Goal: Information Seeking & Learning: Learn about a topic

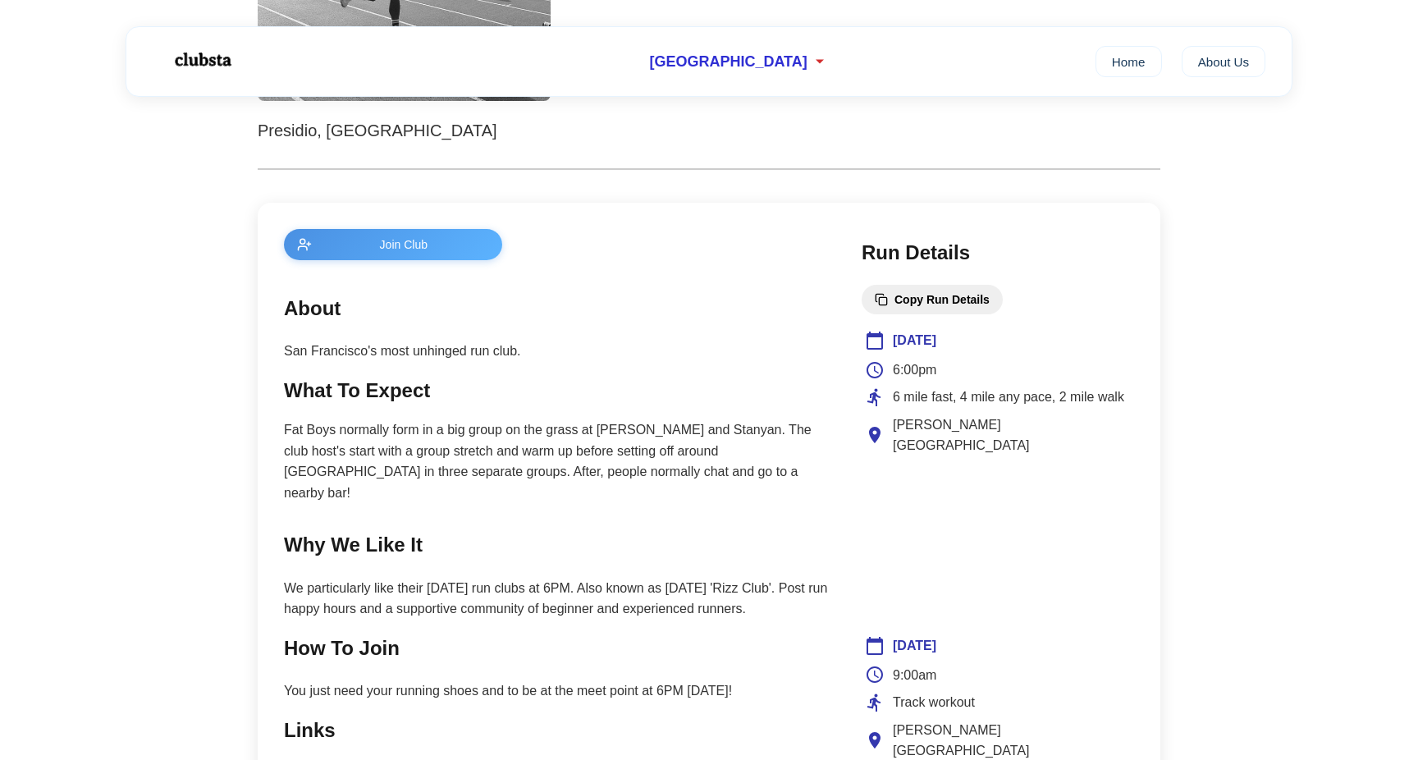
scroll to position [487, 0]
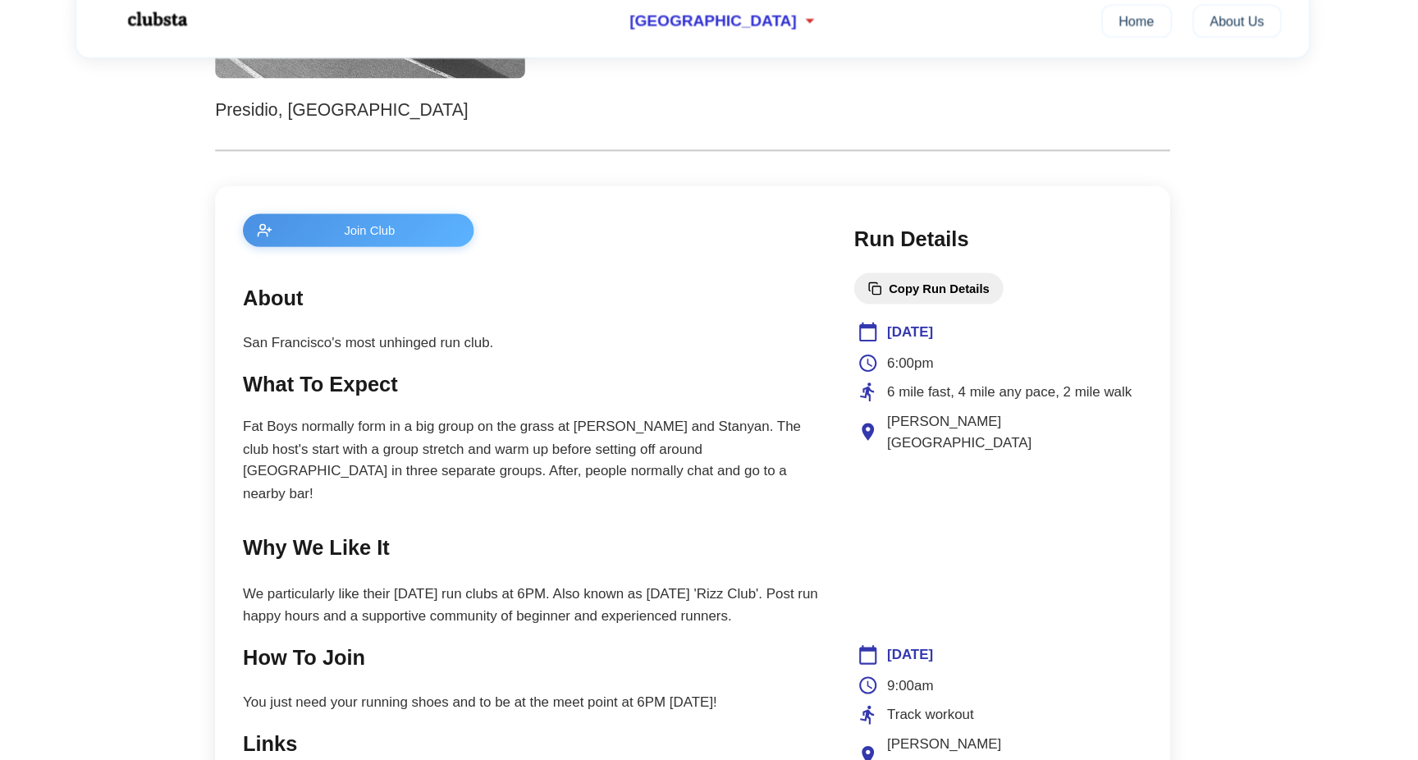
click at [733, 461] on main "Join Club About San Francisco's most unhinged run club. What To Expect Fat Boys…" at bounding box center [556, 590] width 545 height 692
drag, startPoint x: 838, startPoint y: 368, endPoint x: 1081, endPoint y: 360, distance: 243.0
click at [1081, 360] on div "Join Club About San Francisco's most unhinged run club. What To Expect Fat Boys…" at bounding box center [709, 589] width 903 height 744
copy span "6 mile fast, 4 mile any pace, 2 mile walk"
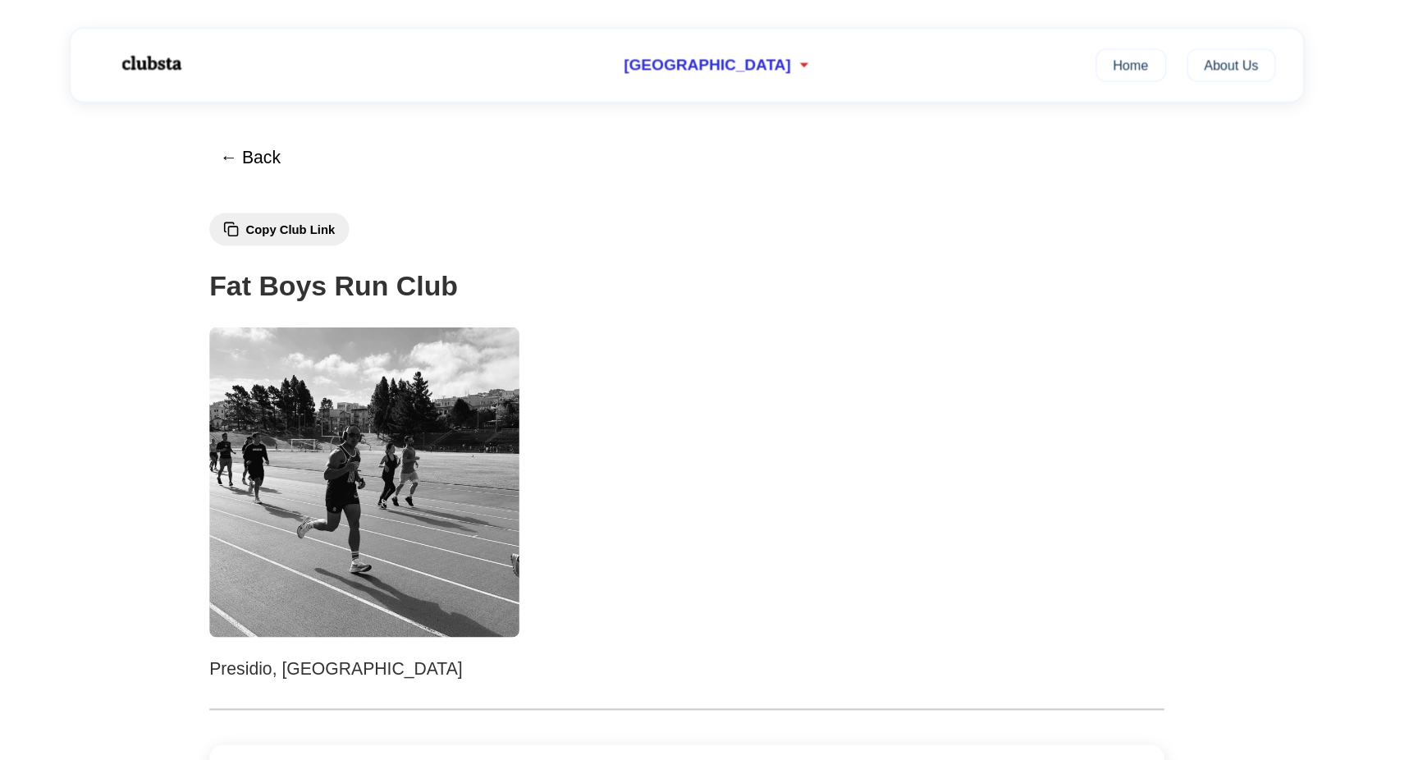
scroll to position [0, 0]
click at [150, 70] on img at bounding box center [201, 60] width 103 height 43
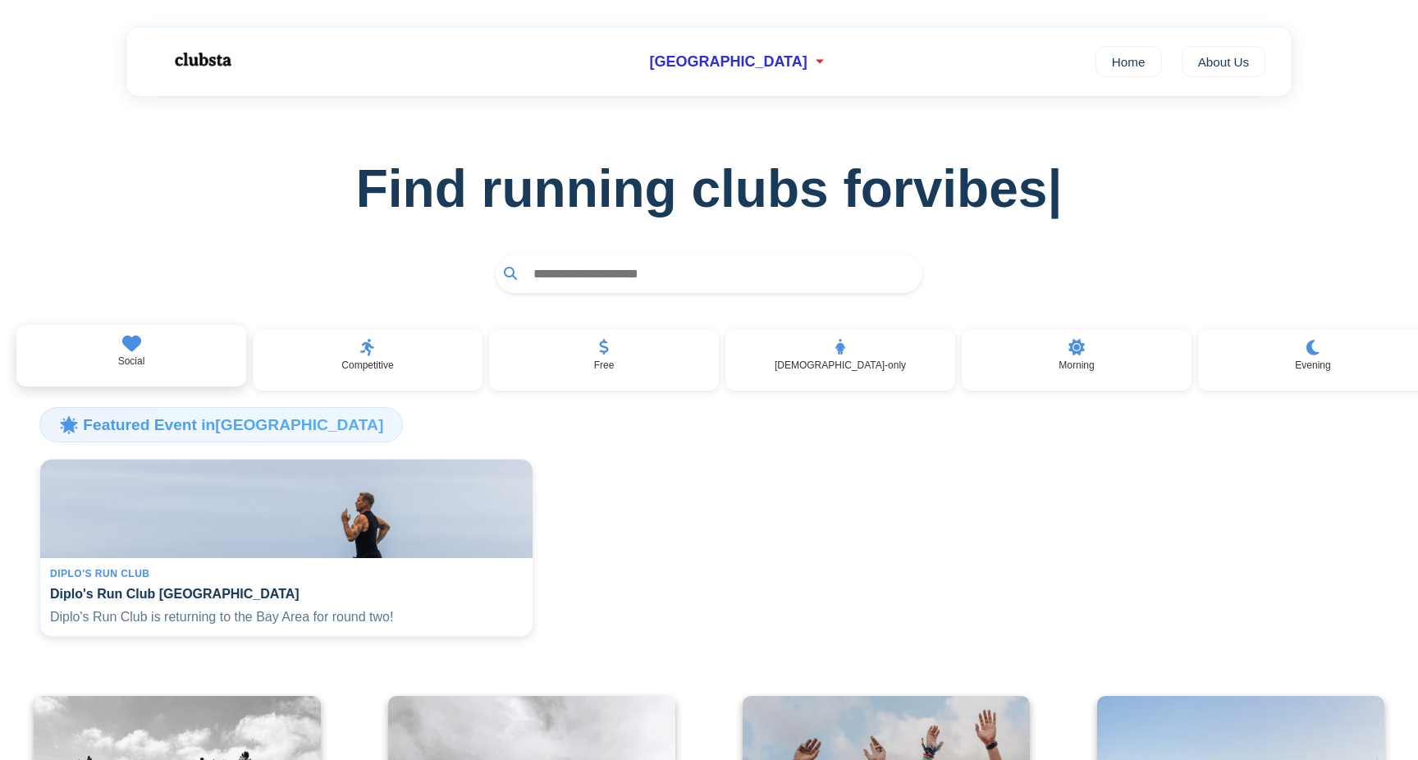
click at [130, 340] on icon at bounding box center [131, 344] width 19 height 16
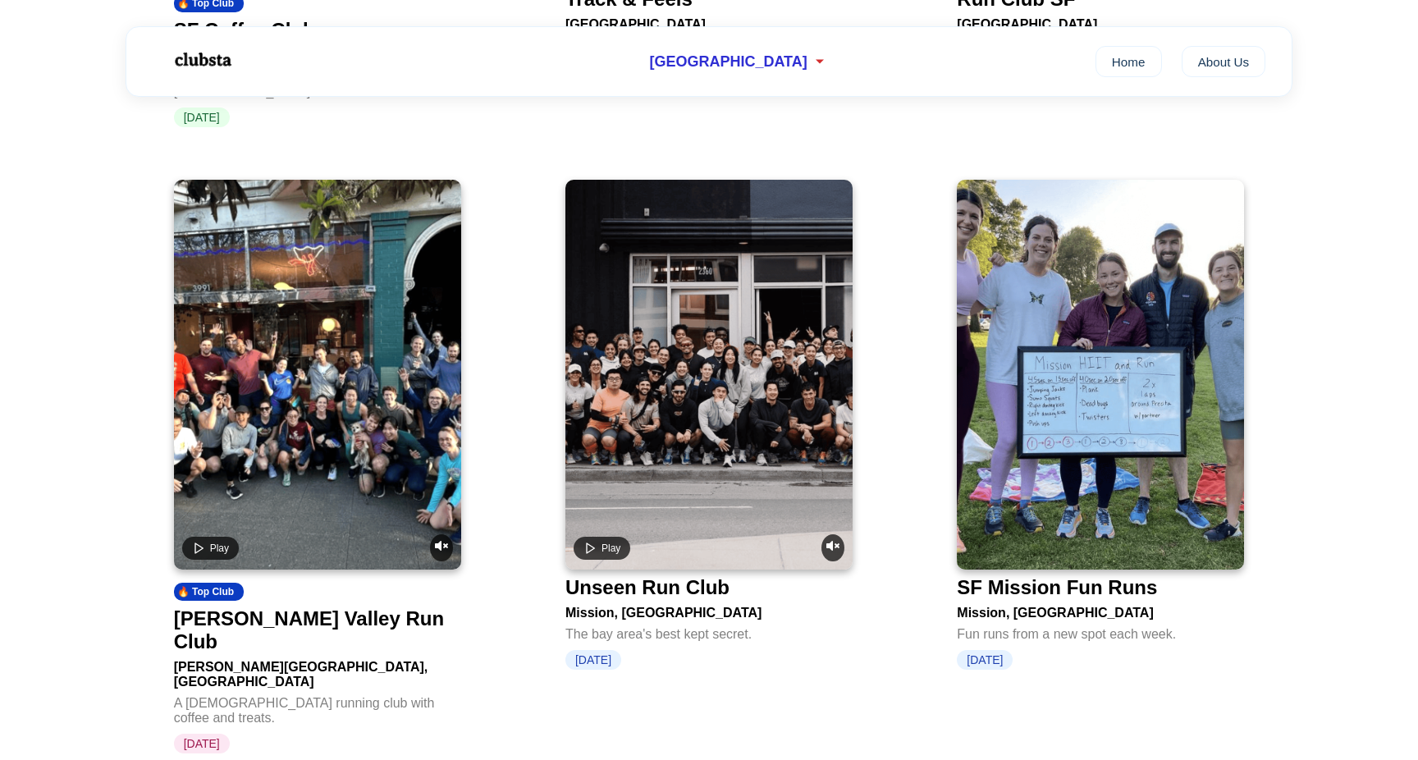
scroll to position [1232, 0]
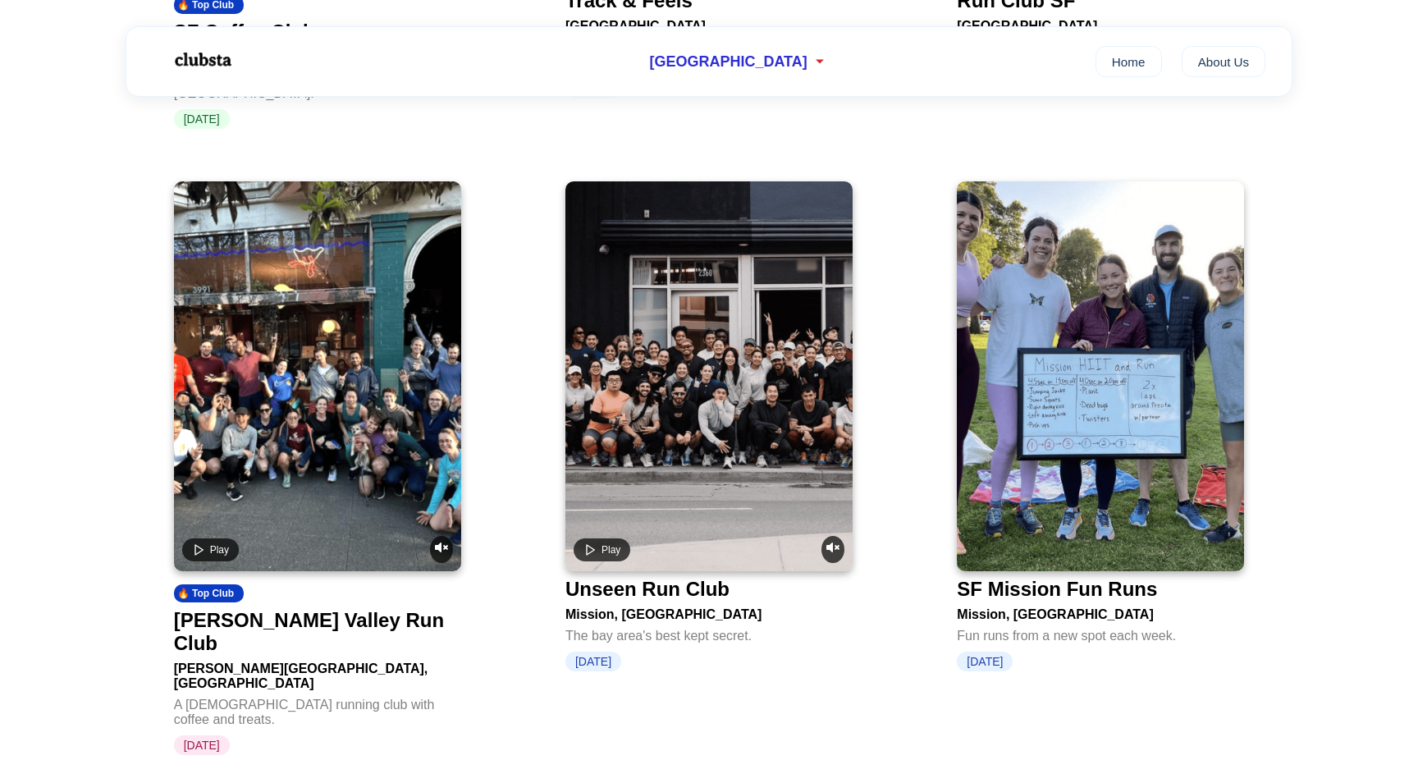
click at [404, 391] on video at bounding box center [317, 376] width 287 height 390
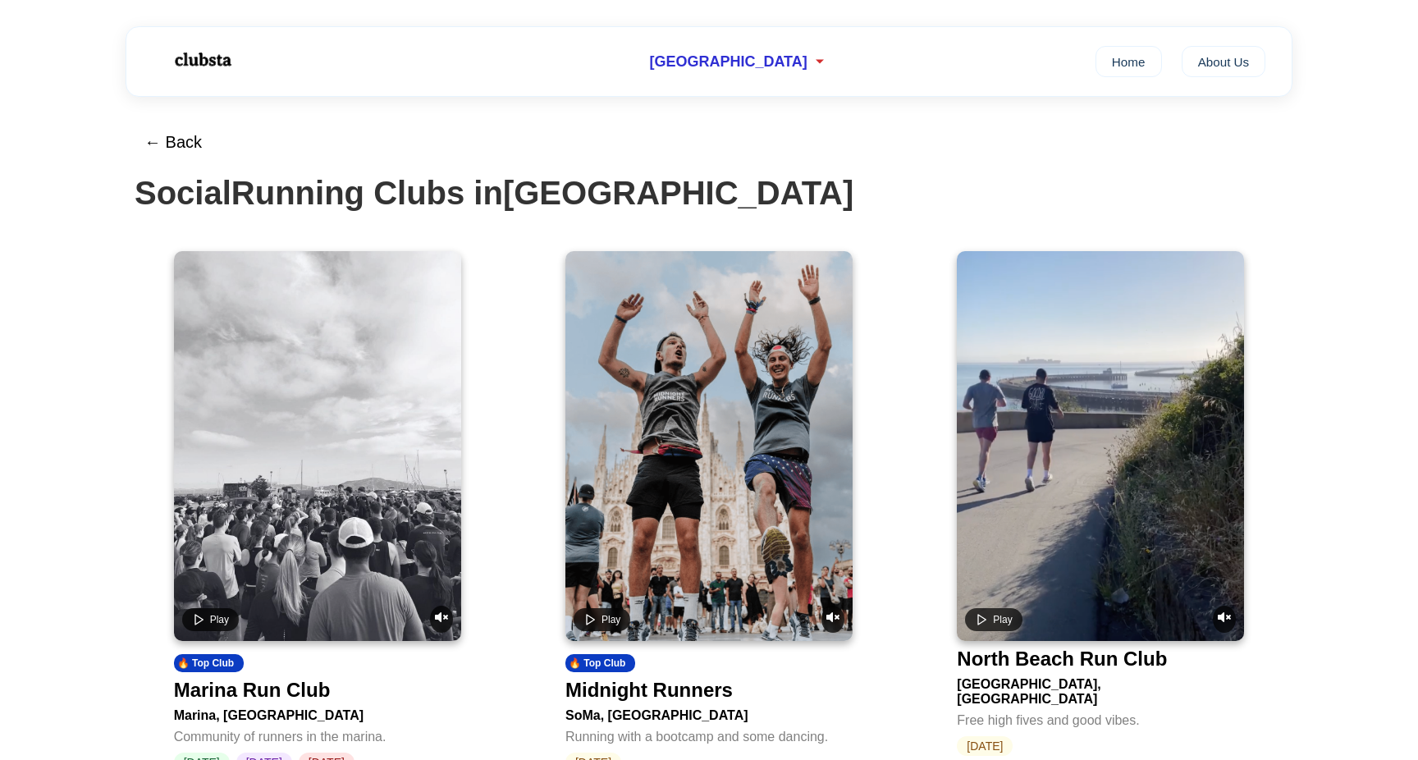
scroll to position [1232, 0]
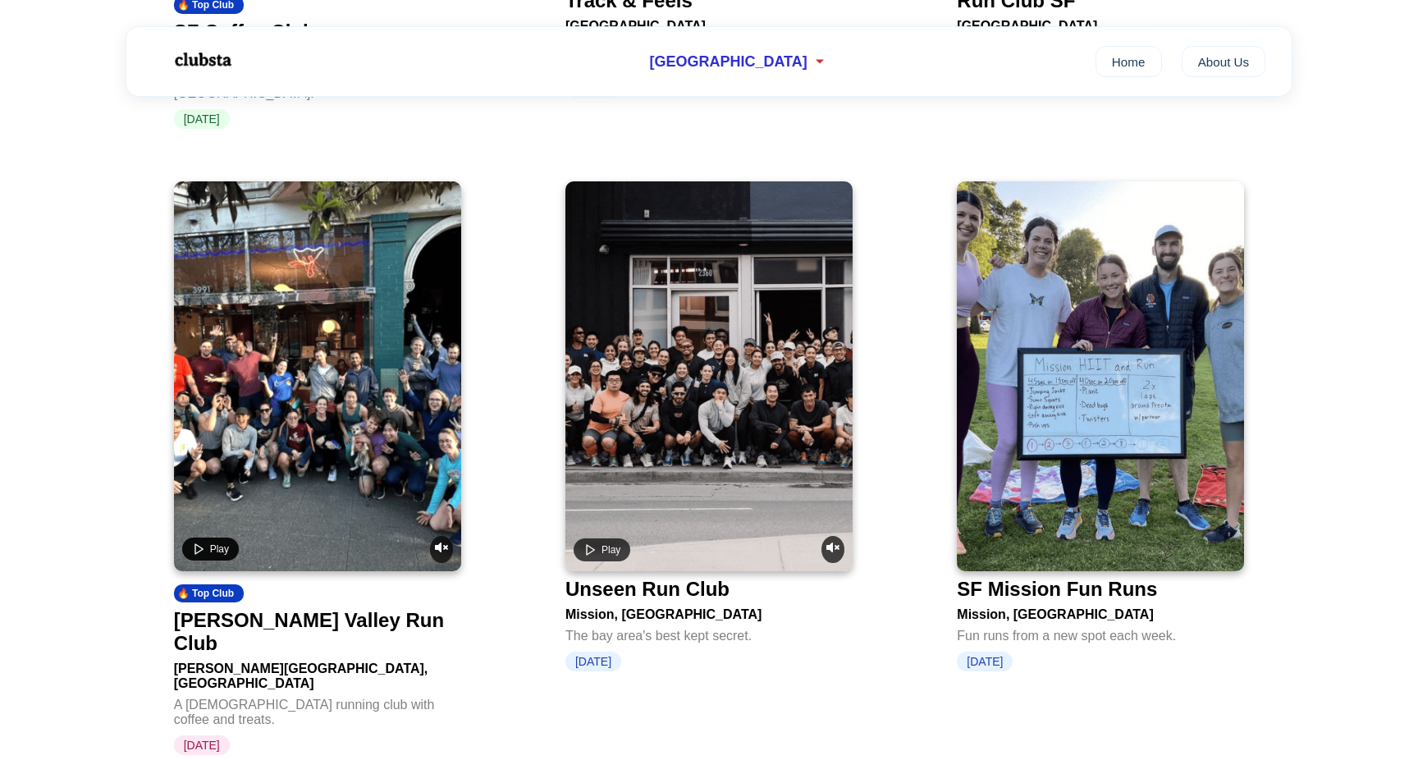
click at [198, 544] on polygon "Play video" at bounding box center [198, 549] width 7 height 10
click at [439, 550] on icon "Unmute video" at bounding box center [441, 546] width 13 height 13
click at [200, 544] on icon "Pause video" at bounding box center [198, 548] width 13 height 13
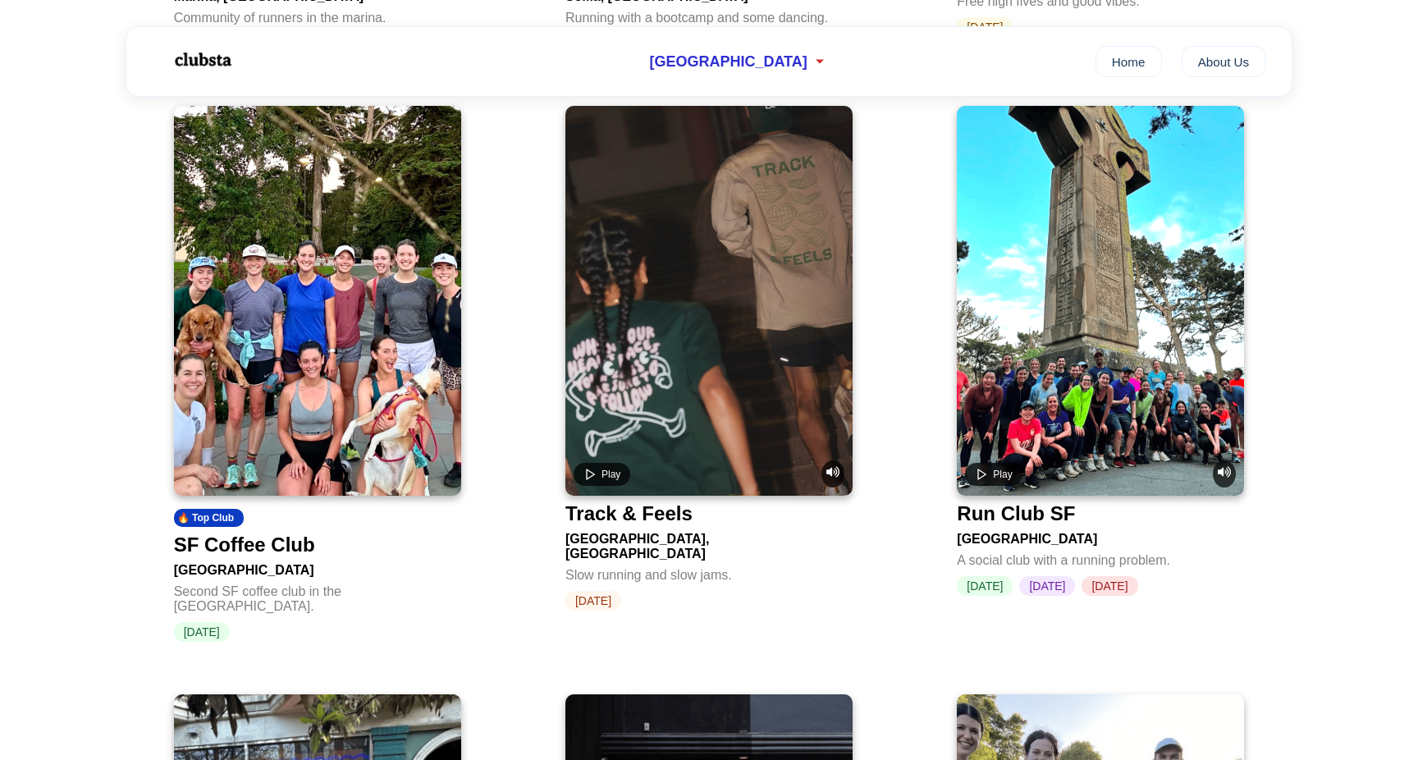
scroll to position [708, 0]
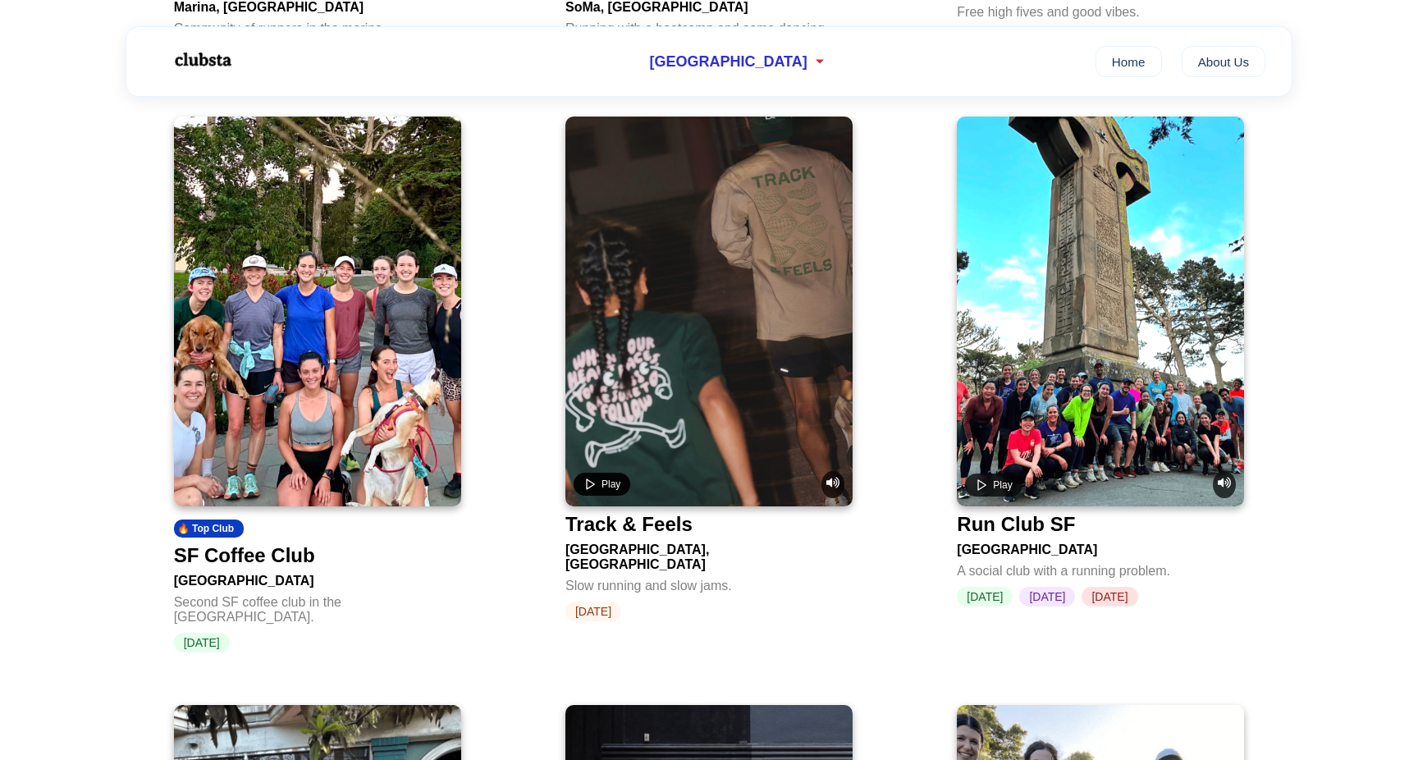
click at [610, 490] on span "Play" at bounding box center [610, 483] width 19 height 11
click at [587, 488] on icon "Pause video" at bounding box center [589, 484] width 13 height 13
click at [980, 488] on icon "Play video" at bounding box center [981, 484] width 13 height 13
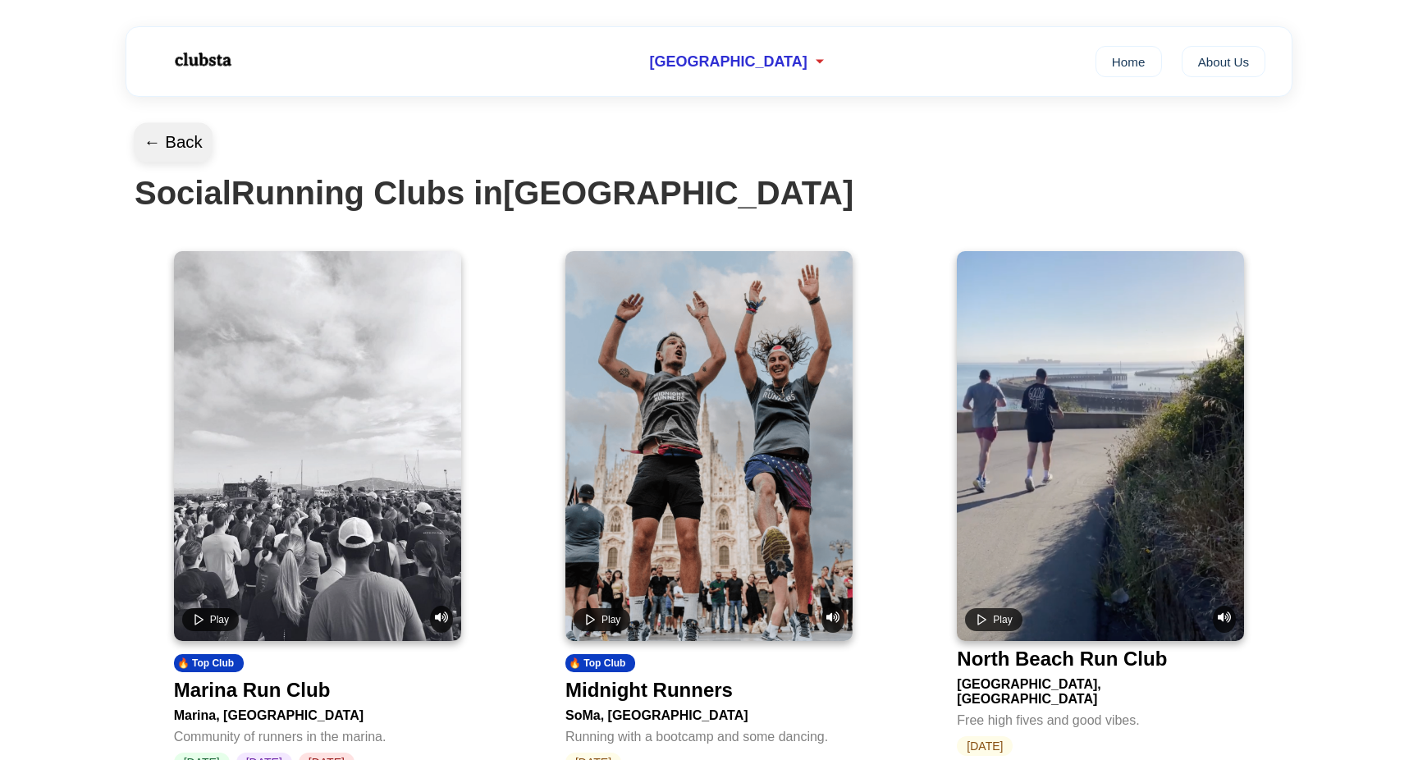
scroll to position [0, 0]
click at [153, 144] on button "← Back" at bounding box center [173, 142] width 79 height 39
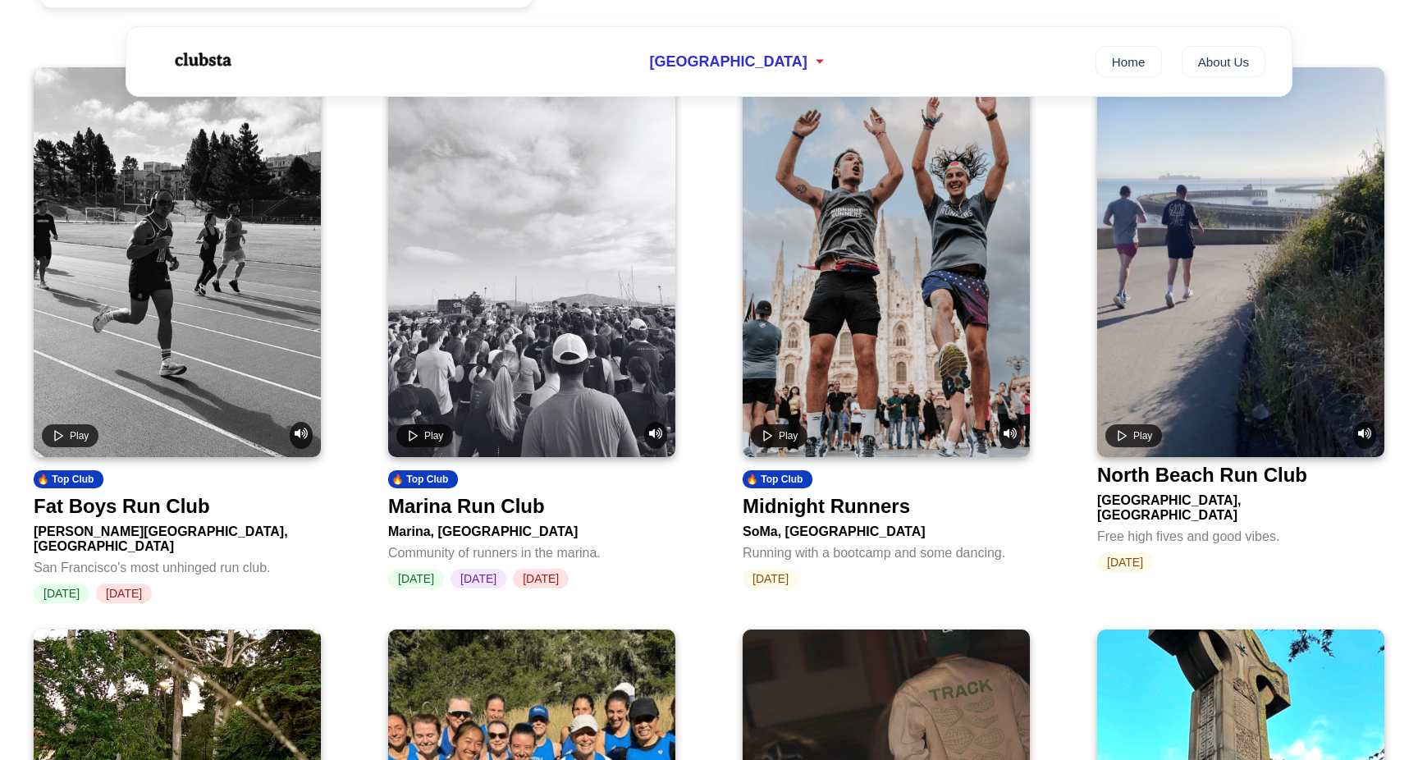
scroll to position [670, 0]
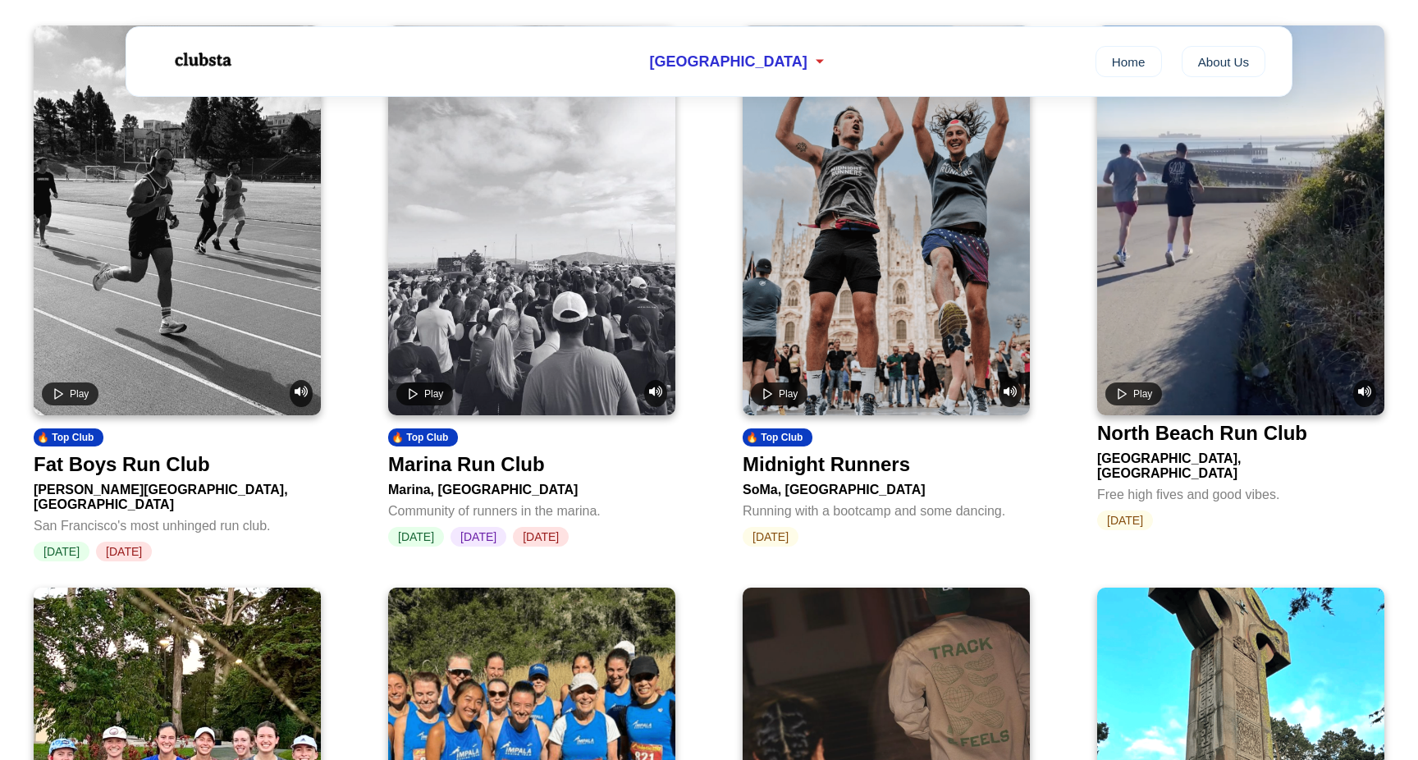
click at [163, 476] on div "Fat Boys Run Club" at bounding box center [122, 464] width 176 height 23
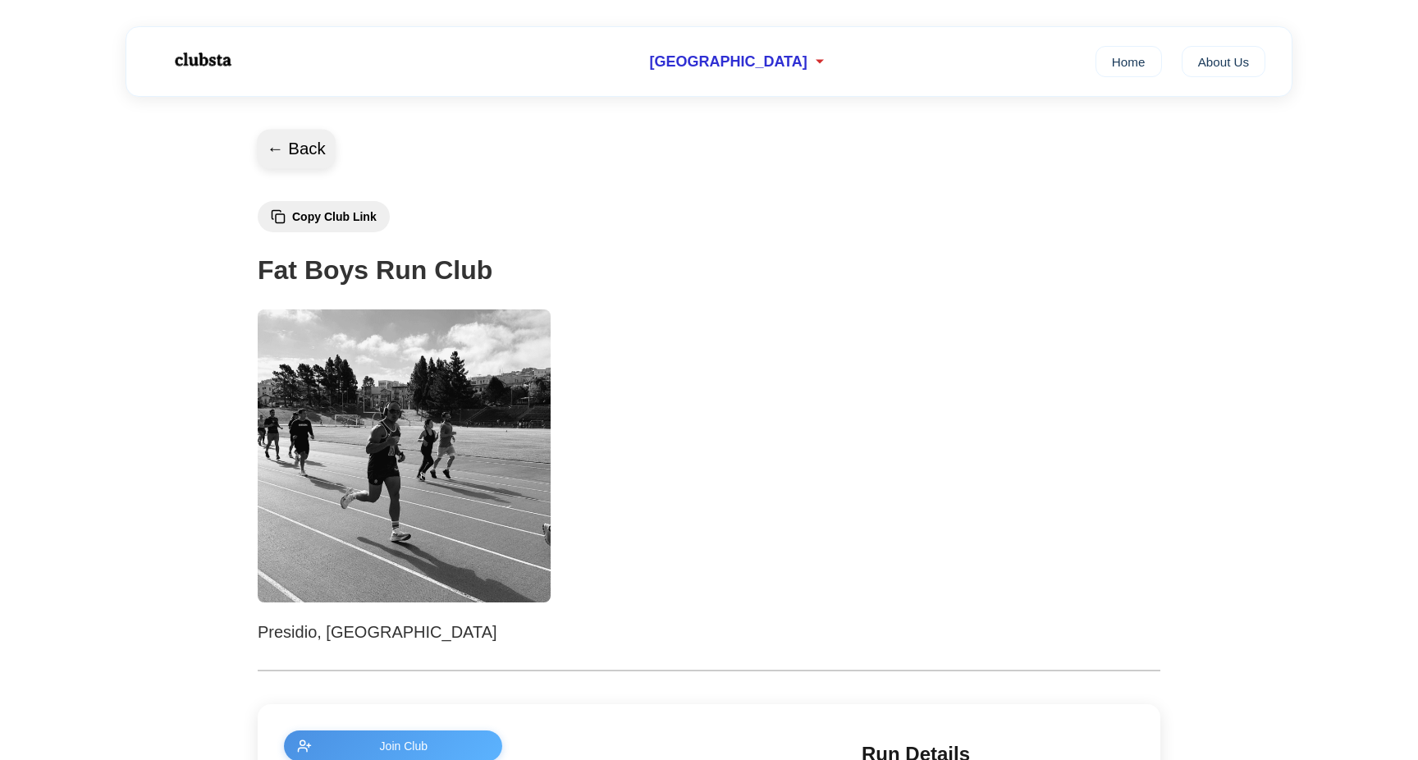
click at [277, 143] on button "← Back" at bounding box center [296, 149] width 79 height 39
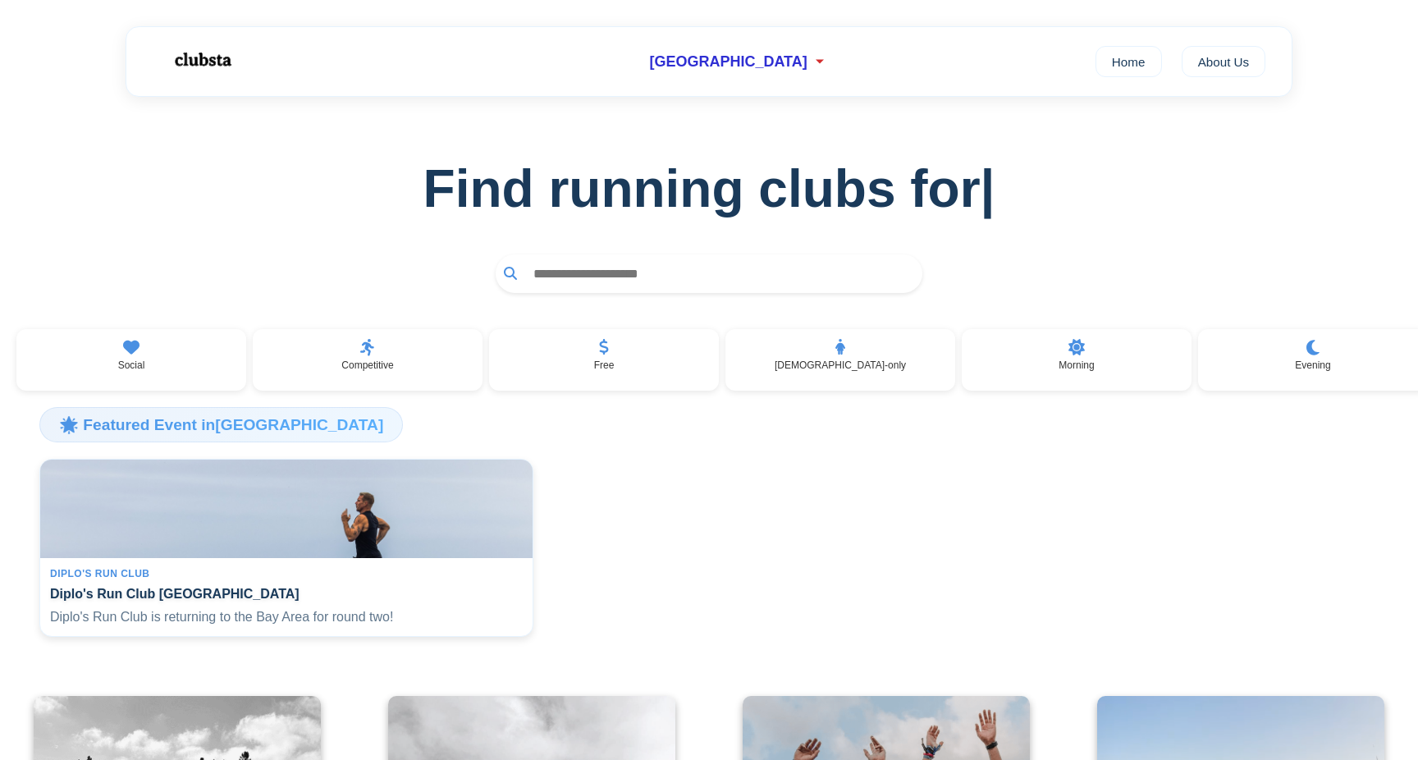
scroll to position [670, 0]
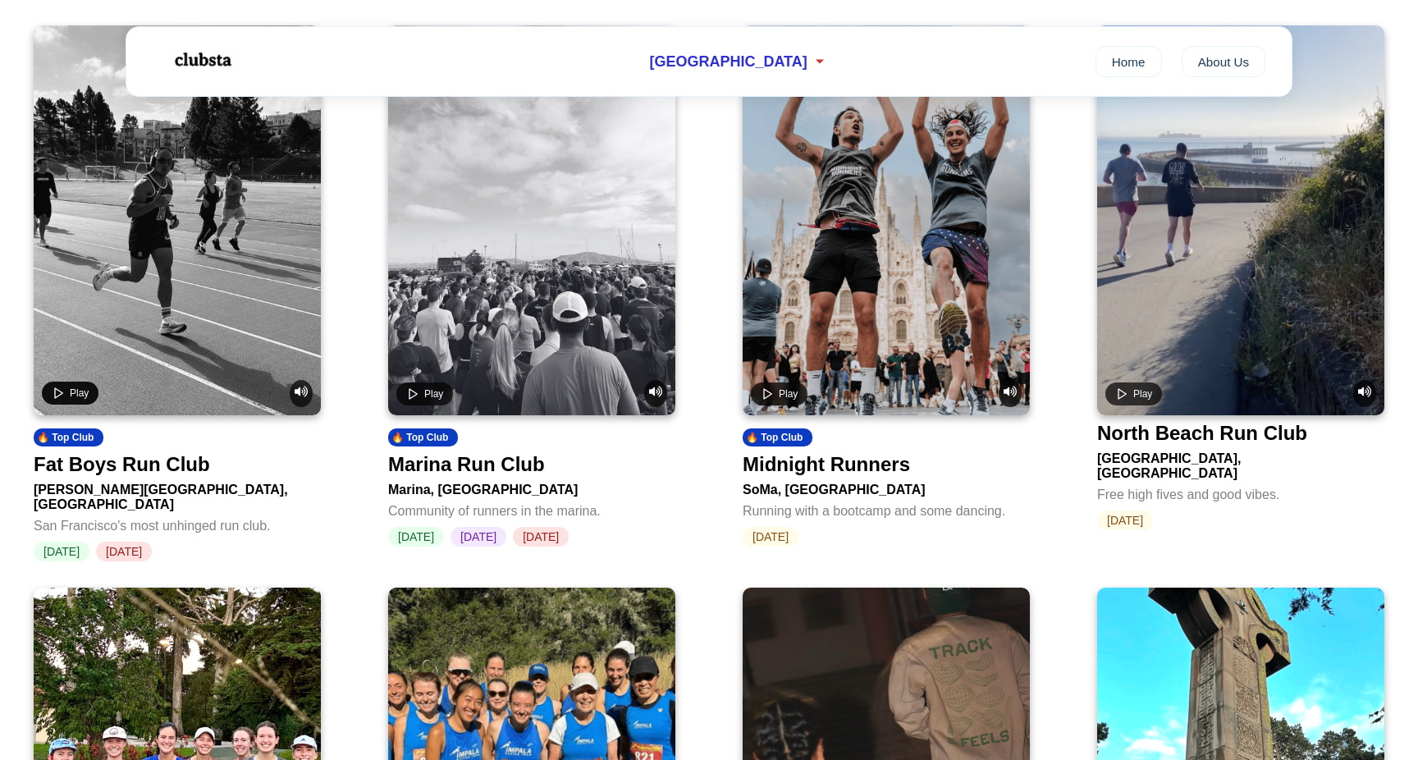
click at [59, 398] on icon "Play video" at bounding box center [58, 392] width 13 height 13
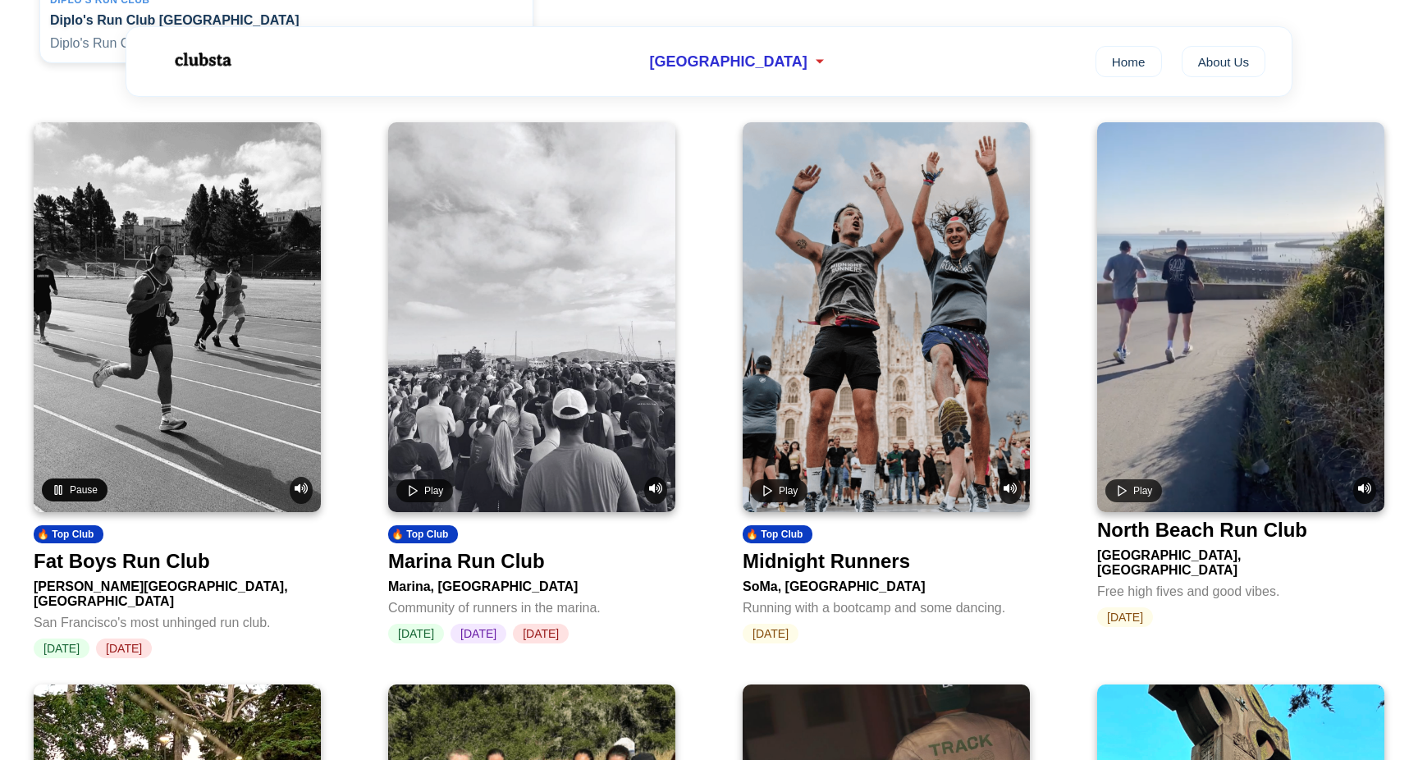
scroll to position [561, 0]
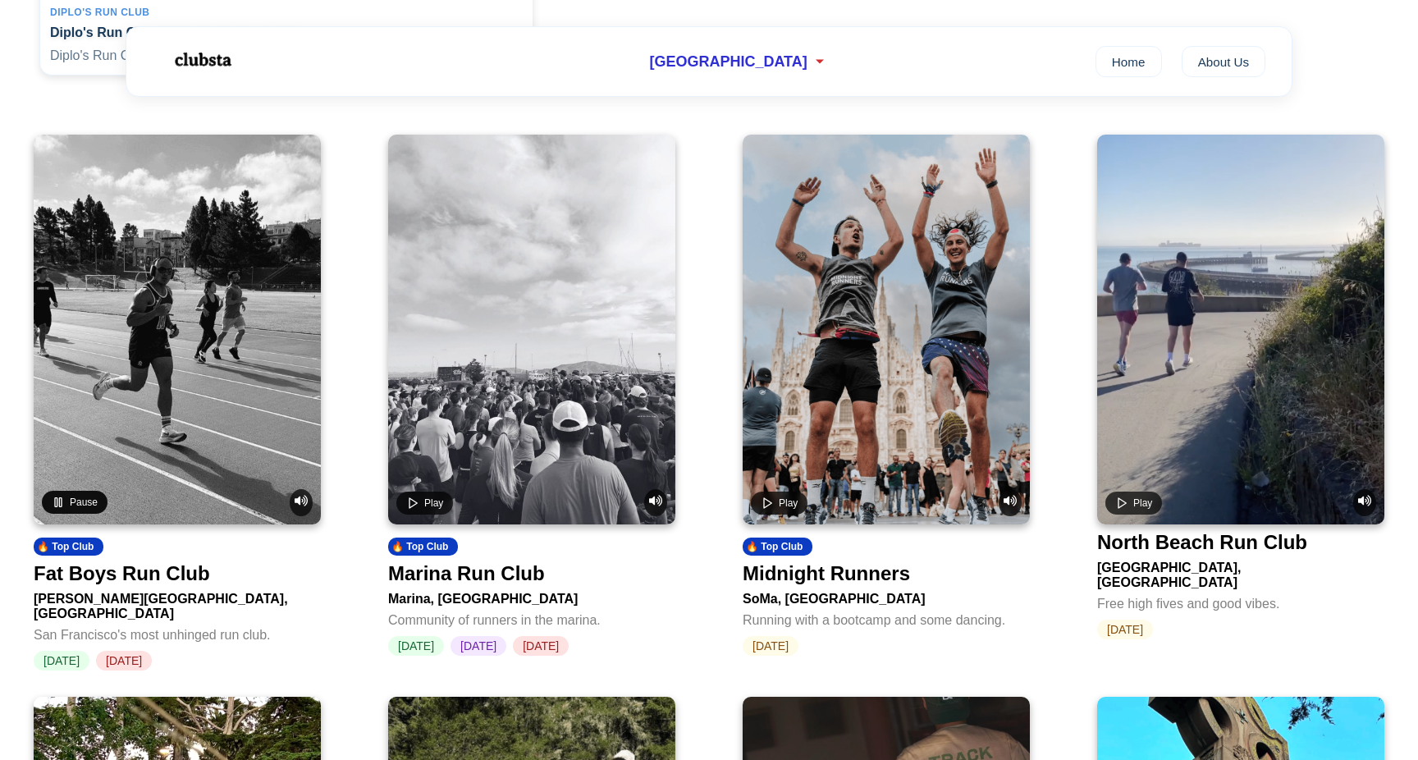
click at [58, 508] on icon "Pause video" at bounding box center [58, 502] width 13 height 13
click at [409, 509] on icon "Play video" at bounding box center [412, 502] width 13 height 13
click at [414, 506] on rect "Pause video" at bounding box center [415, 501] width 2 height 9
click at [775, 514] on button "Play" at bounding box center [779, 502] width 57 height 23
click at [775, 510] on button "Pause" at bounding box center [784, 502] width 66 height 23
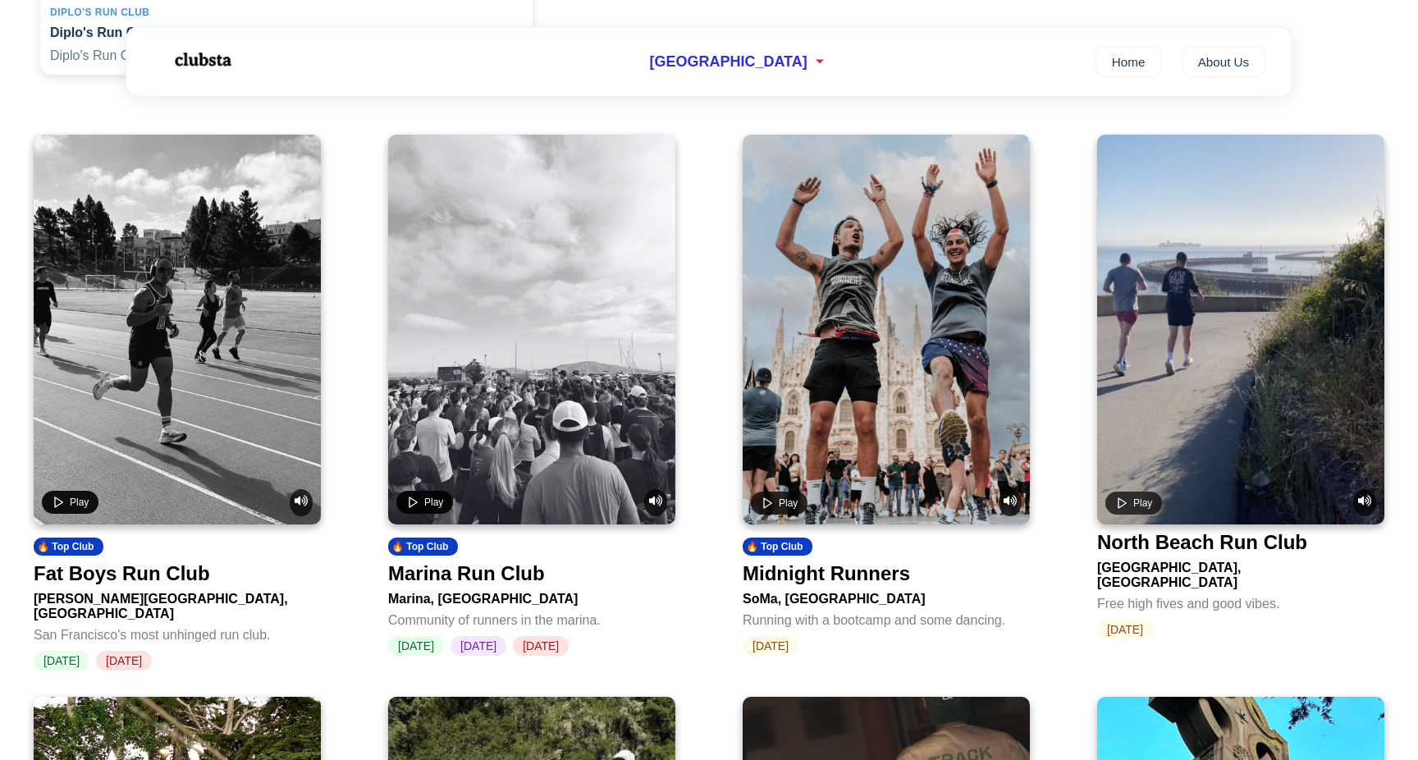
click at [75, 508] on span "Play" at bounding box center [79, 501] width 19 height 11
click at [75, 508] on span "Pause" at bounding box center [84, 501] width 28 height 11
click at [1134, 508] on span "Play" at bounding box center [1142, 501] width 19 height 11
click at [1251, 551] on div "North Beach Run Club" at bounding box center [1202, 542] width 210 height 23
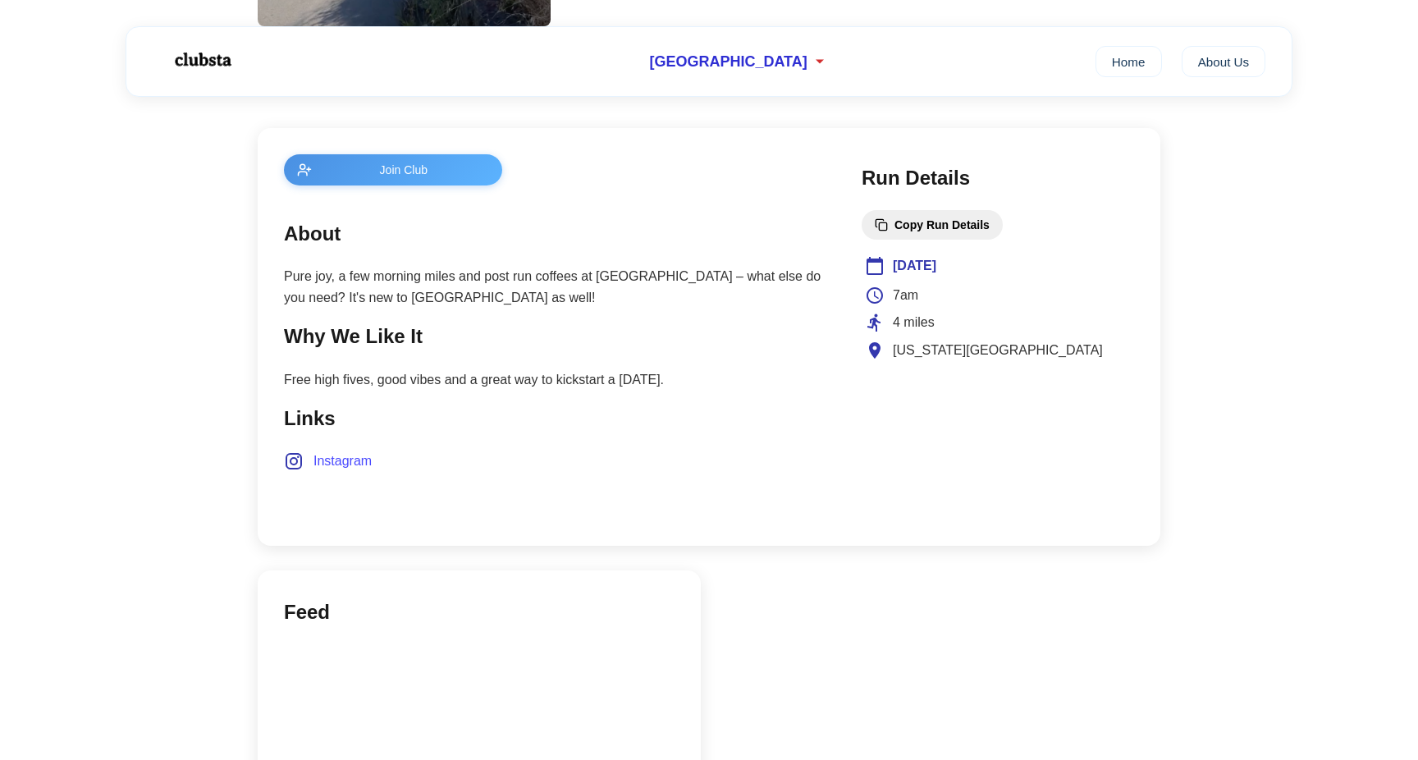
scroll to position [637, 0]
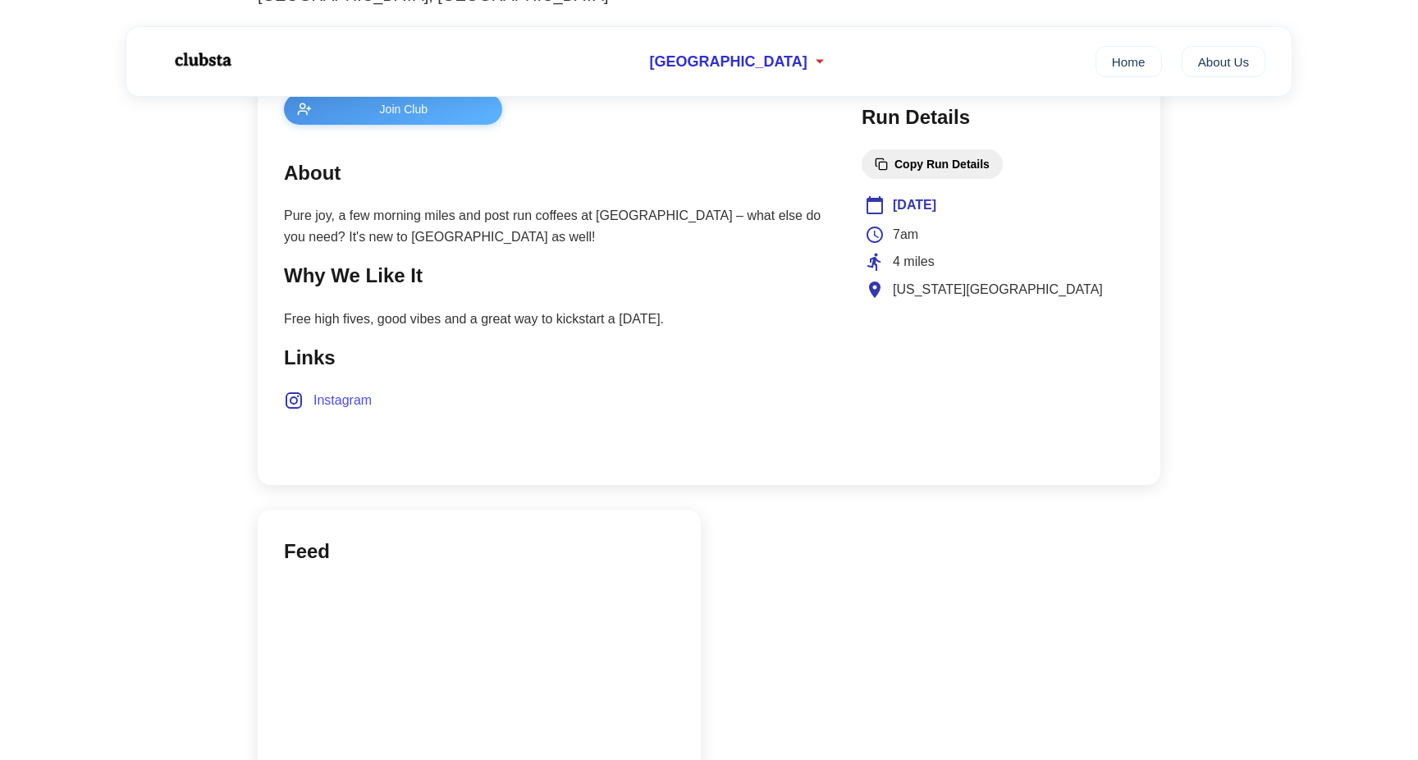
click at [350, 396] on span "Instagram" at bounding box center [342, 400] width 58 height 21
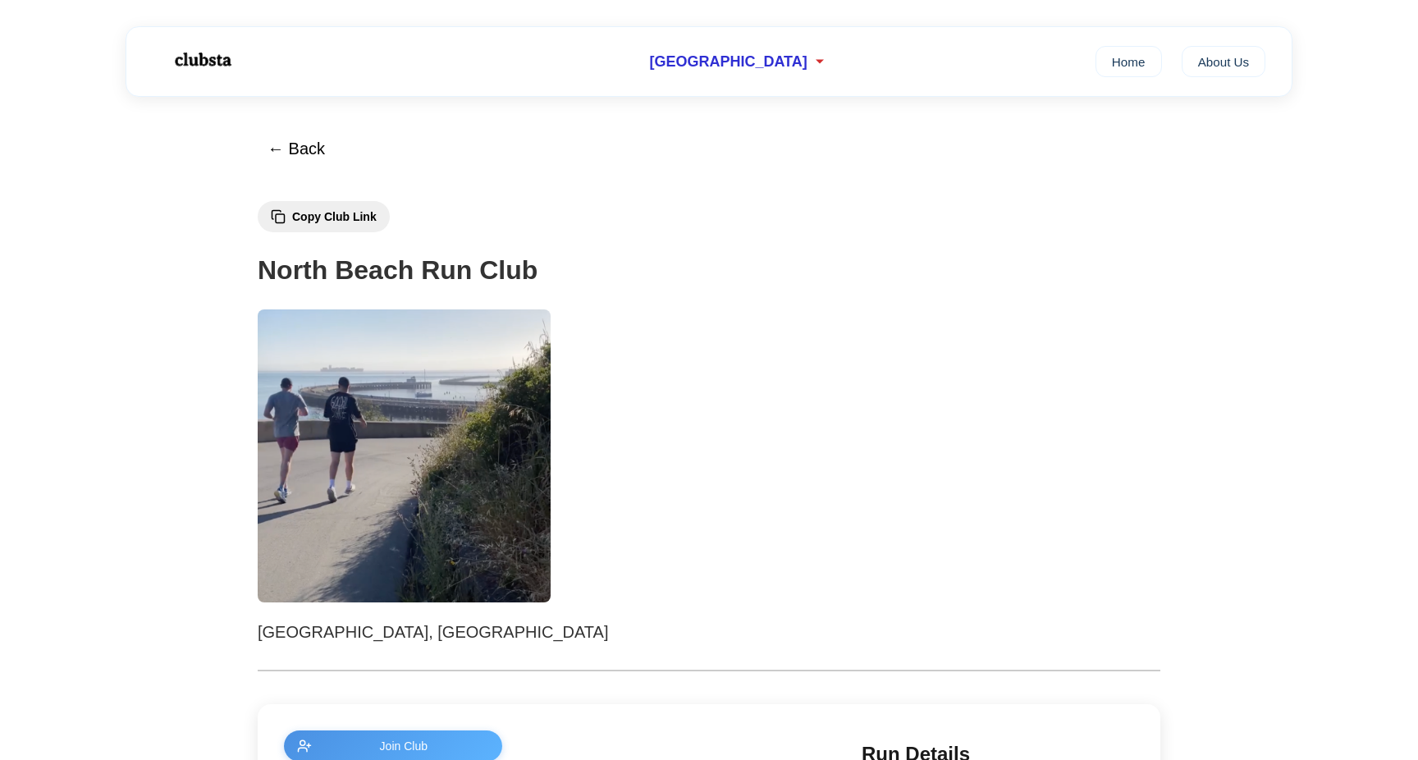
scroll to position [0, 0]
click at [283, 152] on button "← Back" at bounding box center [296, 149] width 79 height 39
